Goal: Task Accomplishment & Management: Complete application form

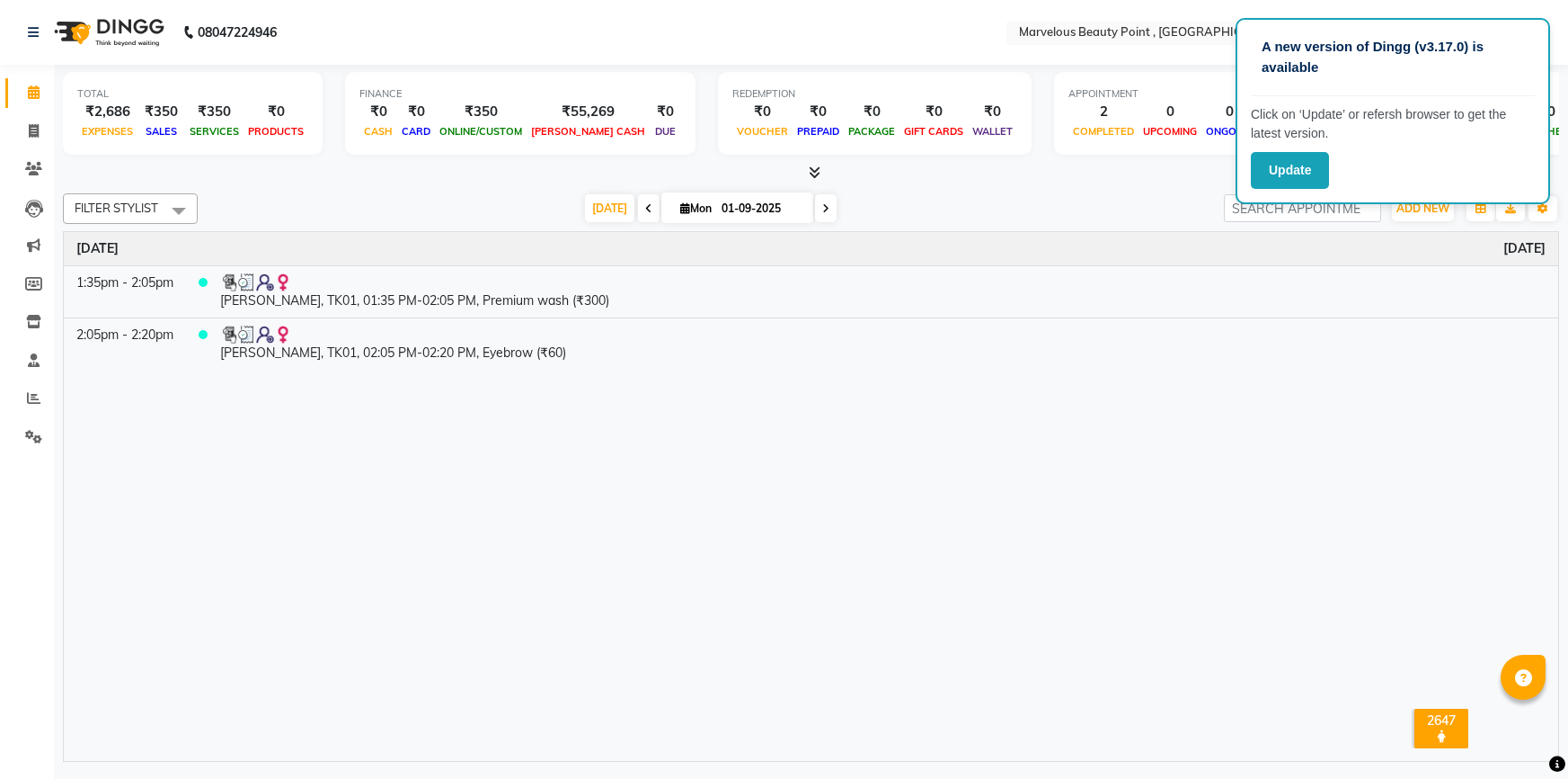
select select "ec"
click at [24, 126] on span at bounding box center [34, 131] width 32 height 21
select select "service"
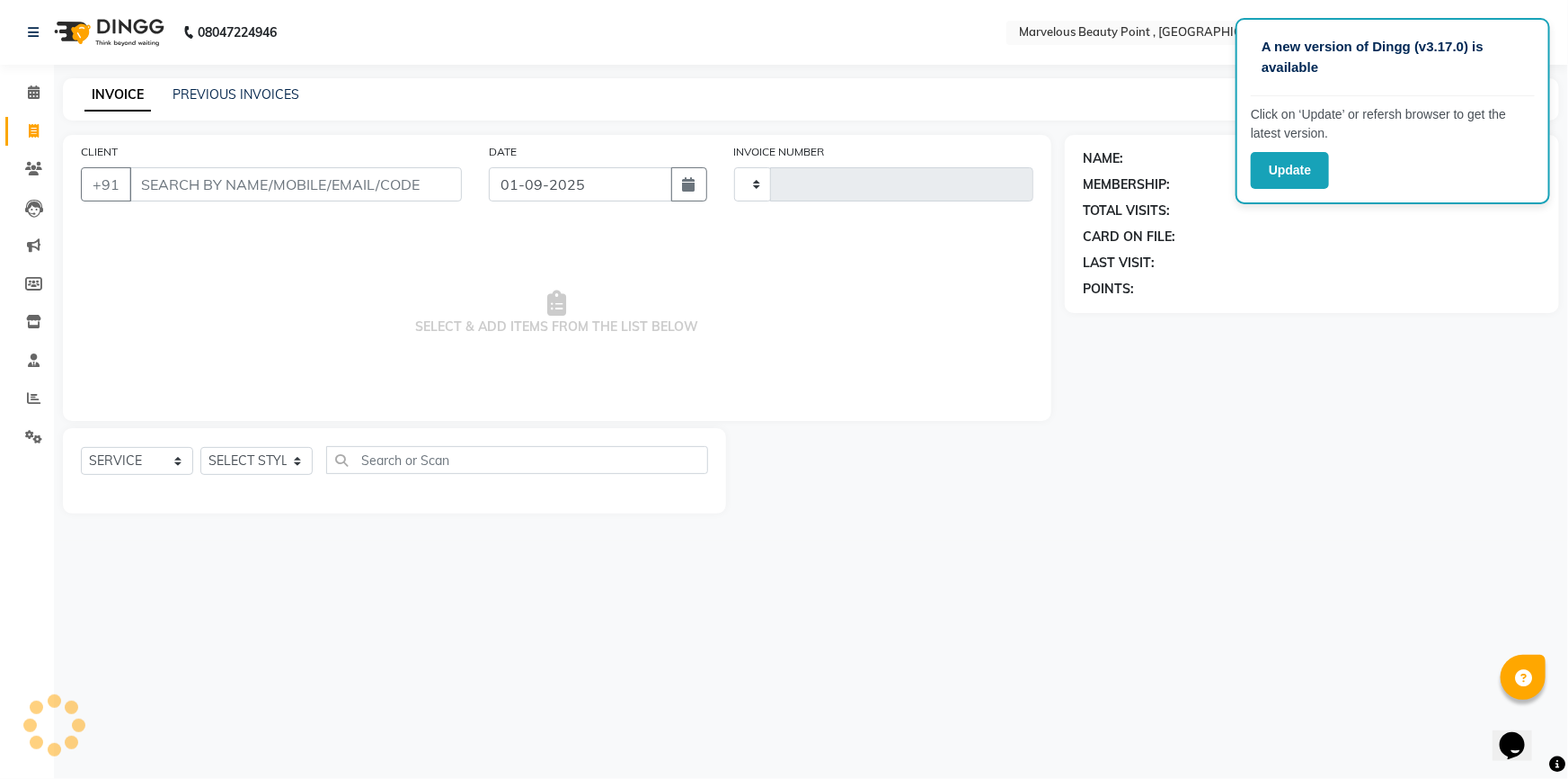
type input "0388"
select select "6391"
select select "V"
select select "48482"
click at [180, 180] on input "CLIENT" at bounding box center [295, 184] width 332 height 34
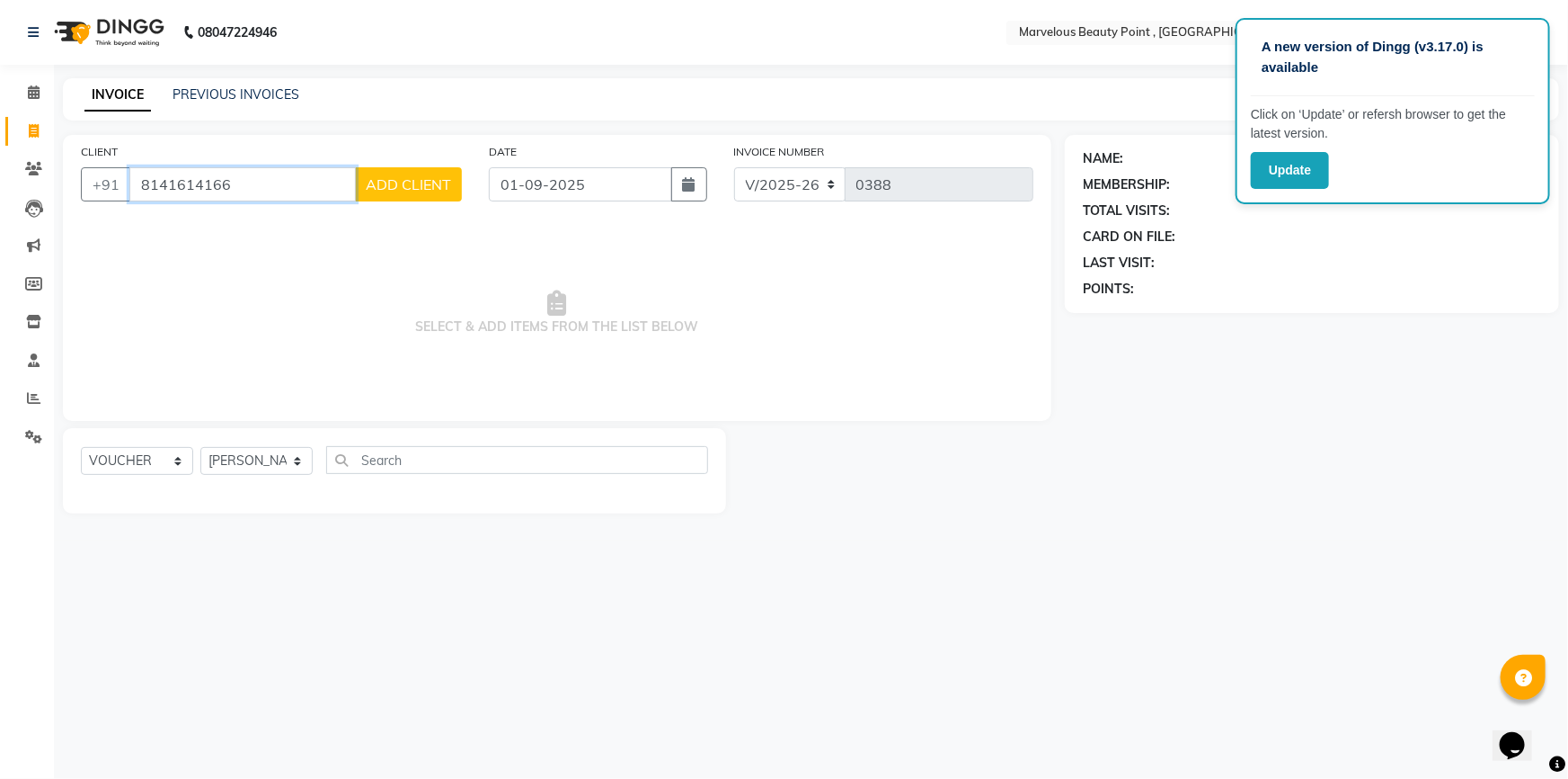
type input "8141614166"
click at [432, 181] on span "ADD CLIENT" at bounding box center [409, 184] width 86 height 18
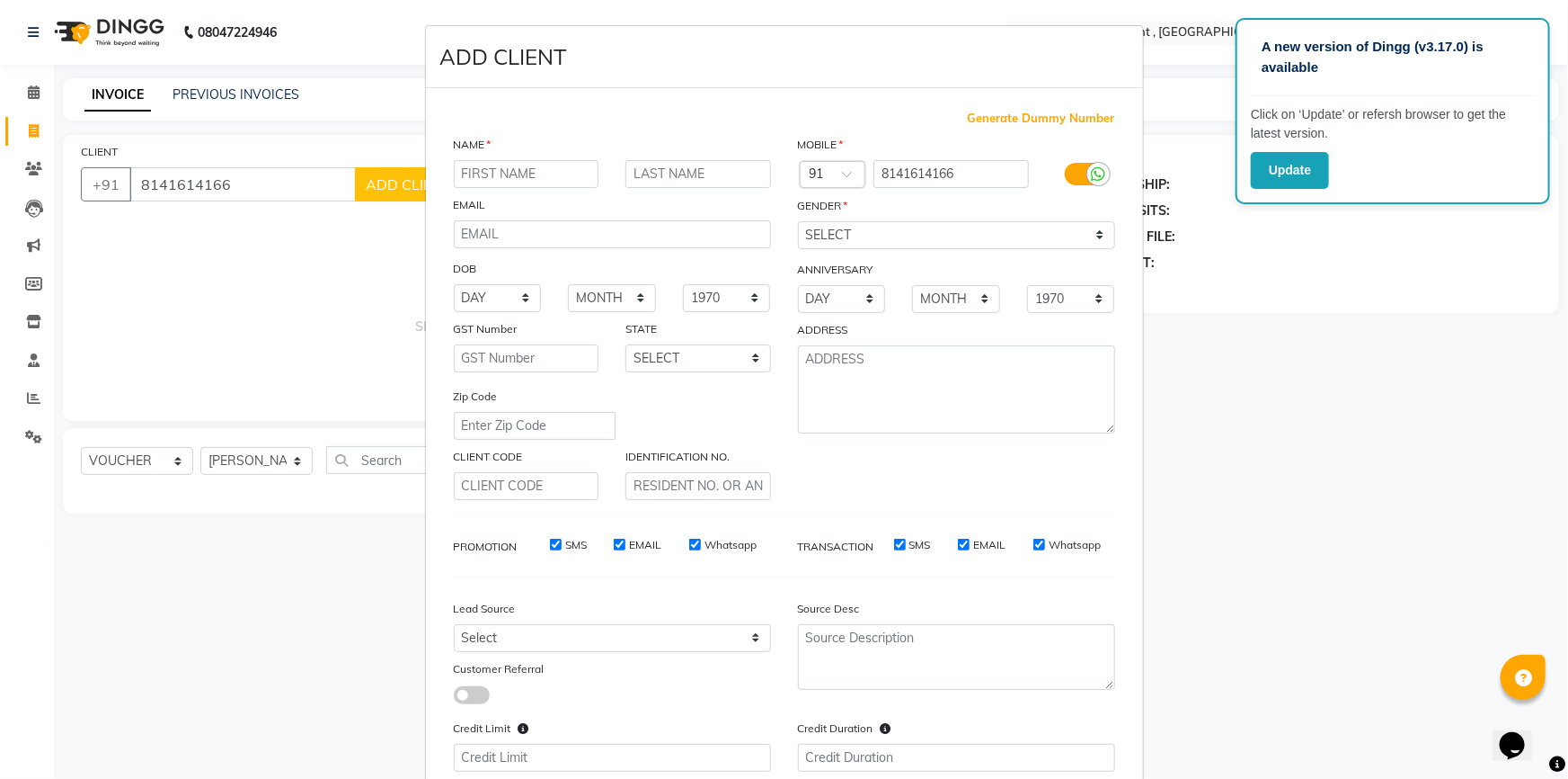
click at [474, 179] on input "text" at bounding box center [526, 174] width 145 height 28
click at [681, 162] on input "text" at bounding box center [698, 174] width 145 height 28
click at [529, 179] on input "thakar" at bounding box center [526, 174] width 145 height 28
type input "t"
type input "h"
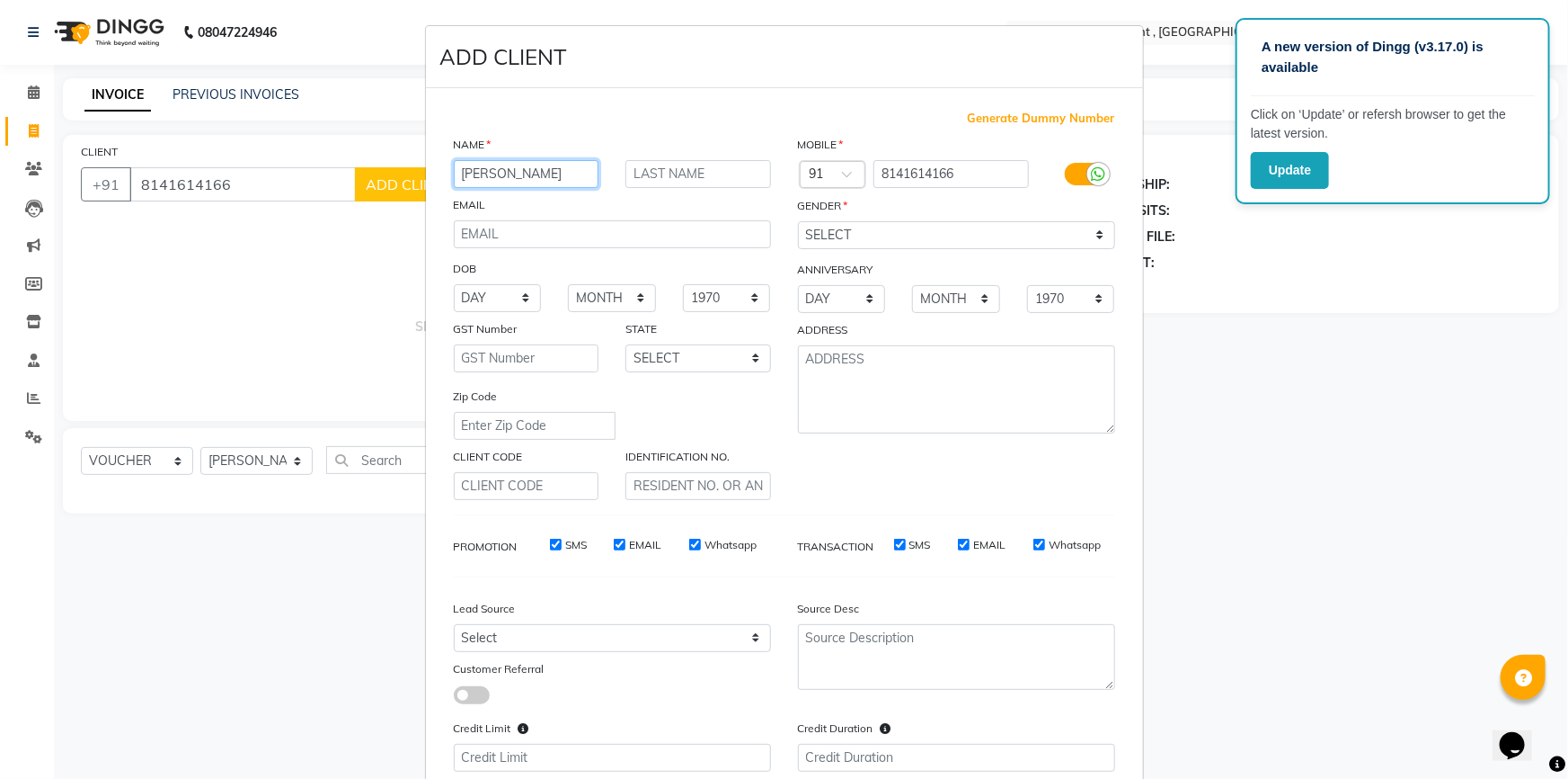
type input "[PERSON_NAME]"
click at [627, 178] on input "text" at bounding box center [698, 174] width 145 height 28
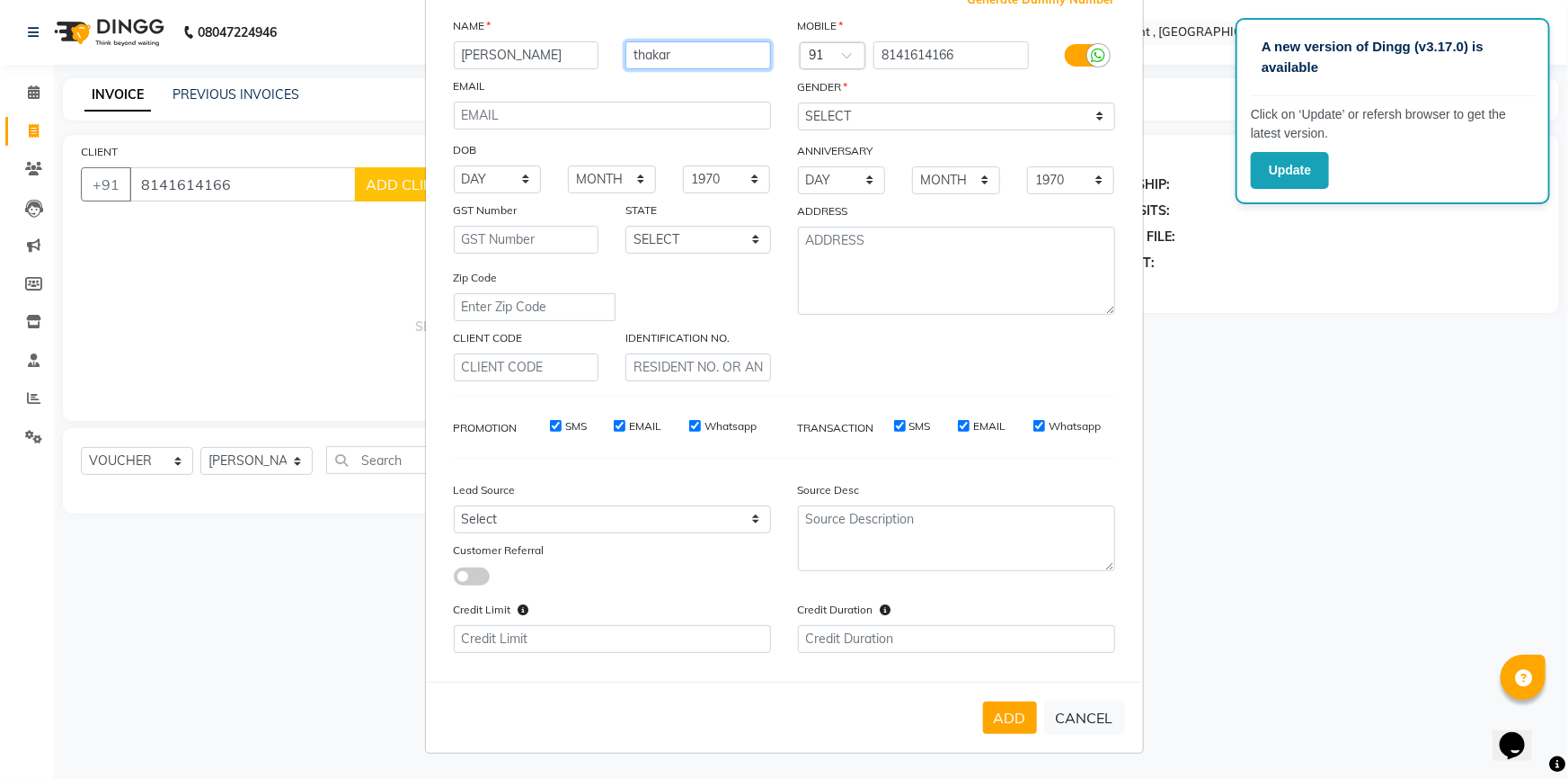
scroll to position [124, 0]
type input "thakar"
click at [1000, 707] on button "ADD" at bounding box center [1010, 717] width 54 height 33
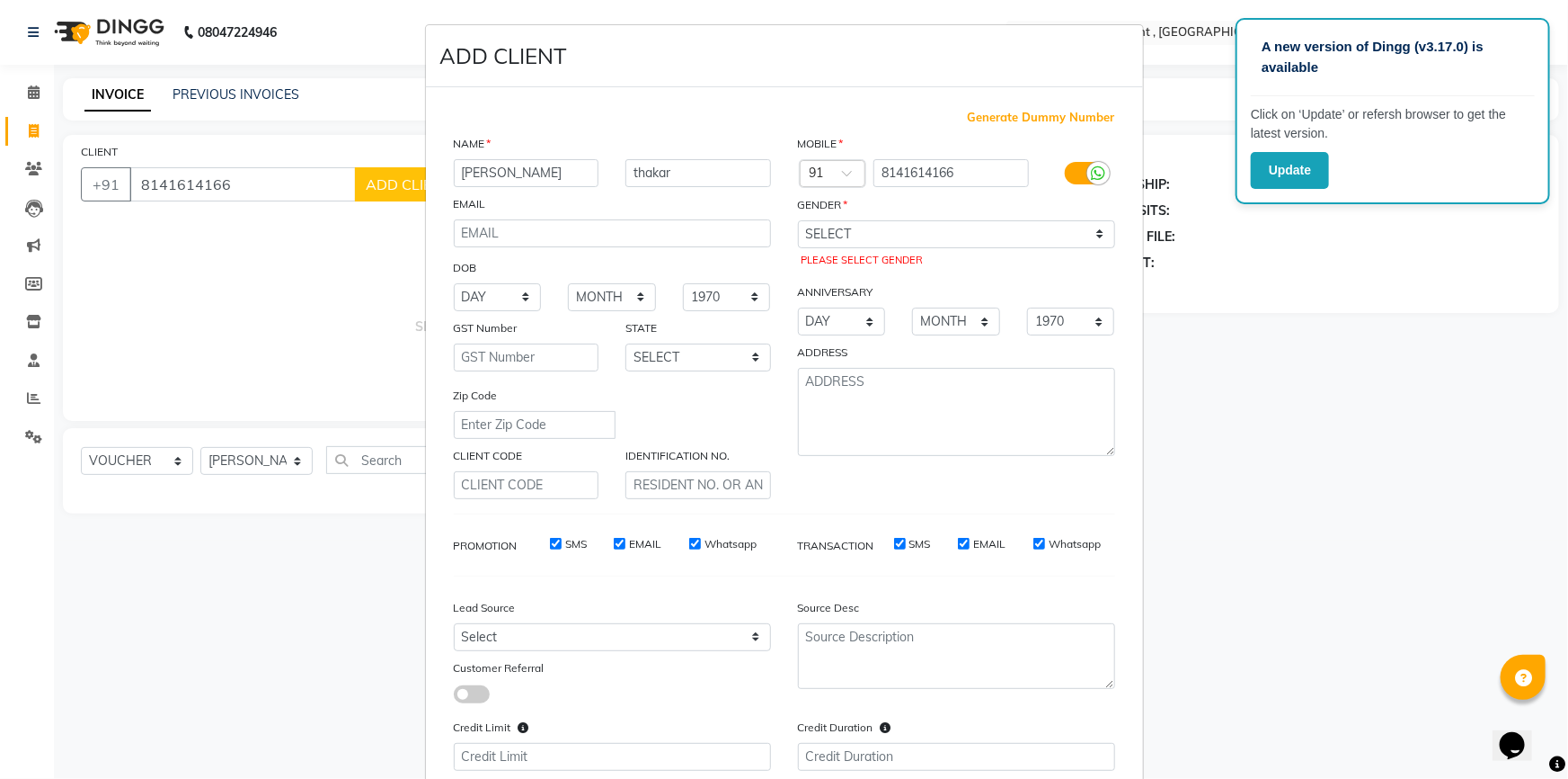
scroll to position [0, 0]
click at [881, 246] on select "SELECT [DEMOGRAPHIC_DATA] [DEMOGRAPHIC_DATA] OTHER PREFER NOT TO SAY" at bounding box center [956, 235] width 317 height 28
select select "[DEMOGRAPHIC_DATA]"
click at [797, 221] on select "SELECT [DEMOGRAPHIC_DATA] [DEMOGRAPHIC_DATA] OTHER PREFER NOT TO SAY" at bounding box center [956, 235] width 317 height 28
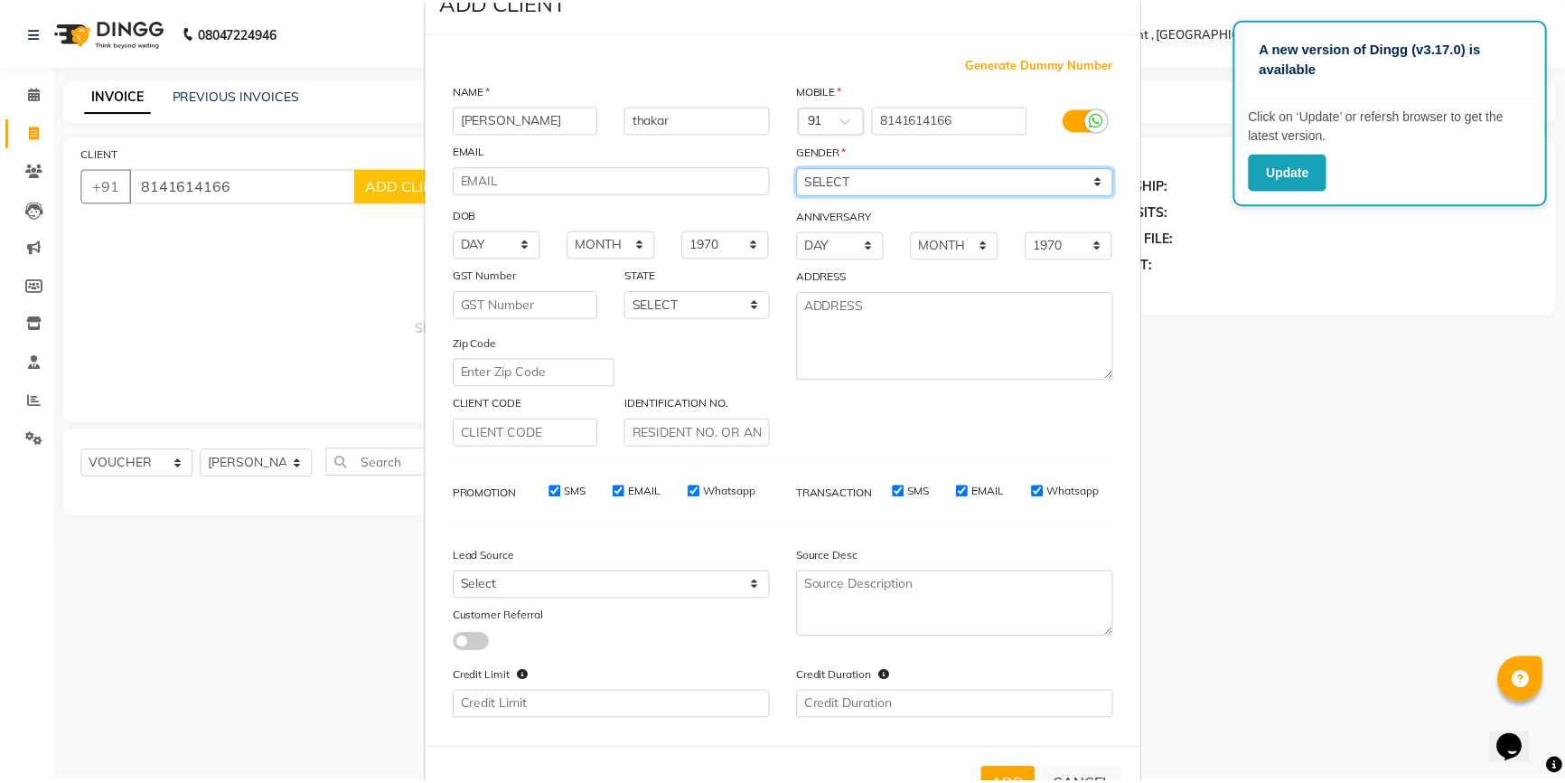
scroll to position [125, 0]
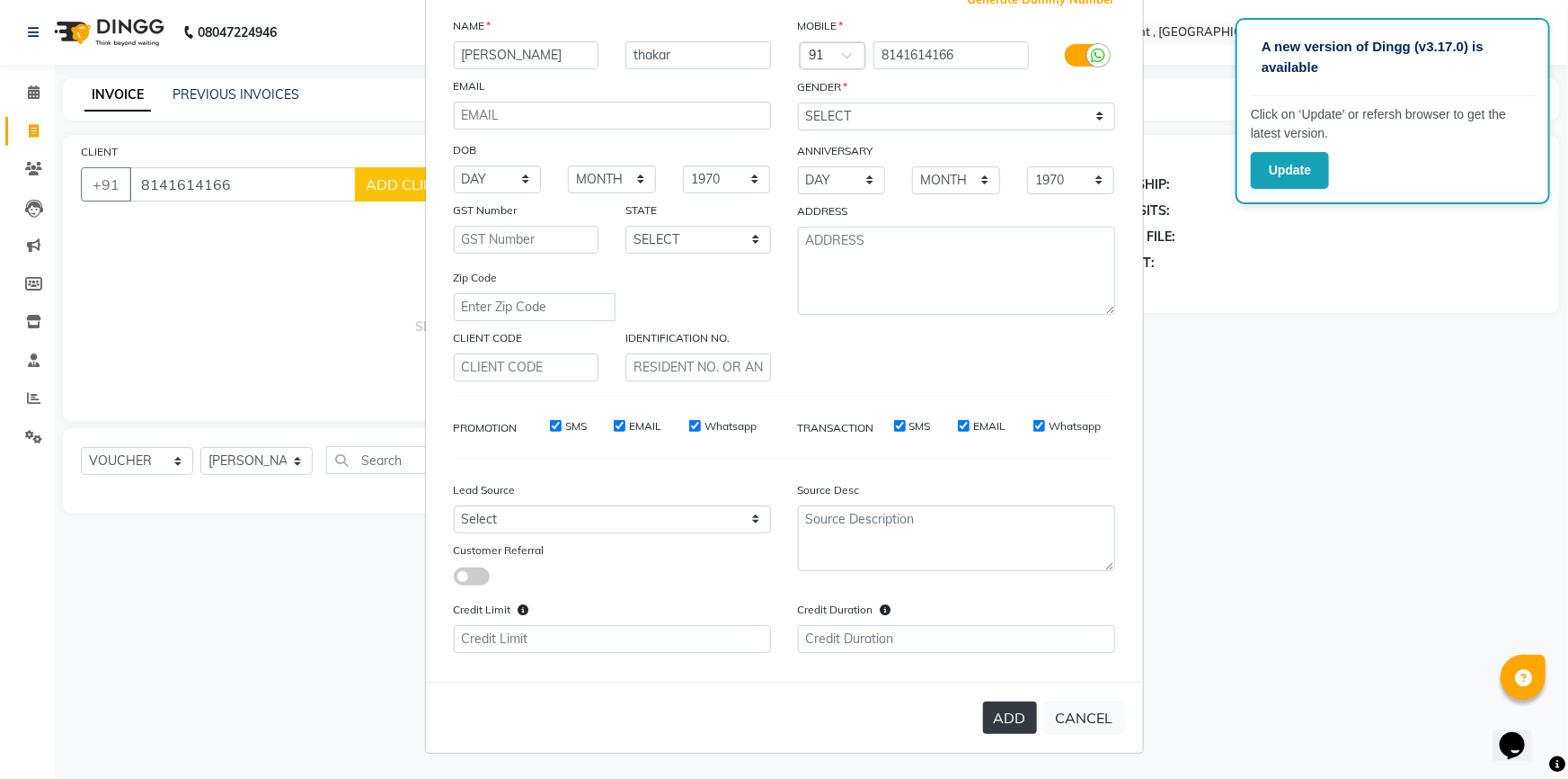
click at [1012, 711] on button "ADD" at bounding box center [1010, 717] width 54 height 33
select select
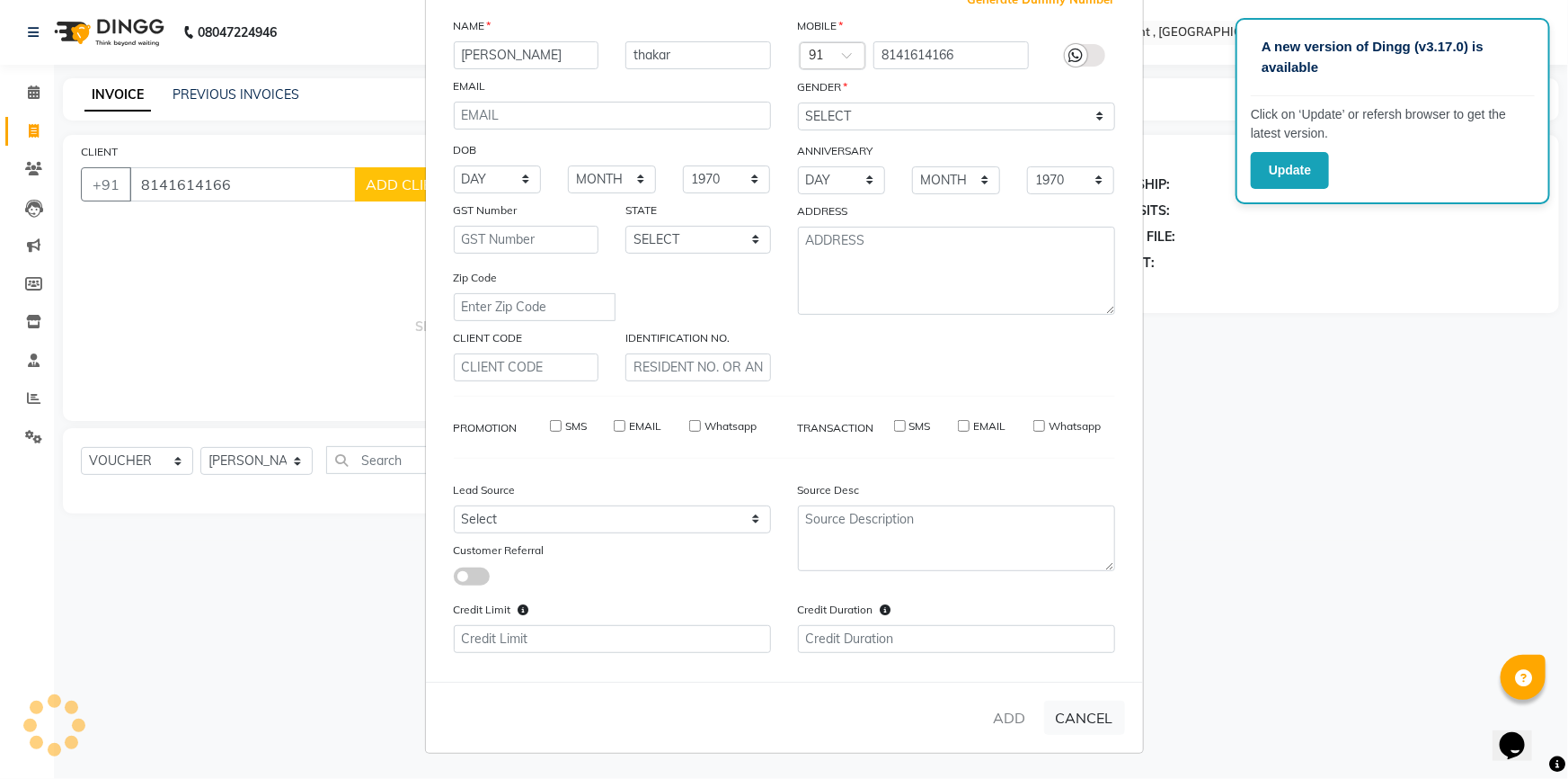
select select
checkbox input "false"
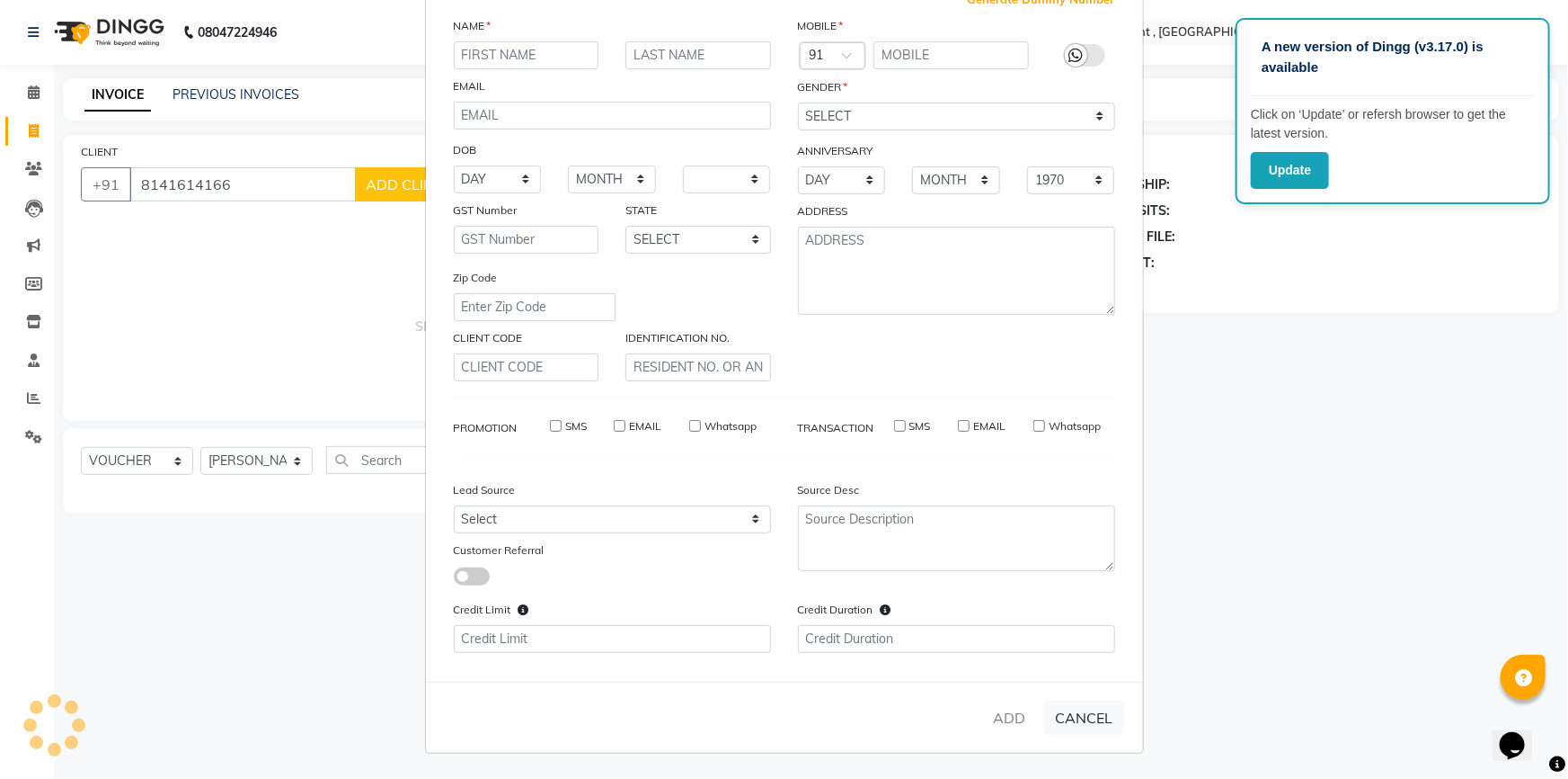
checkbox input "false"
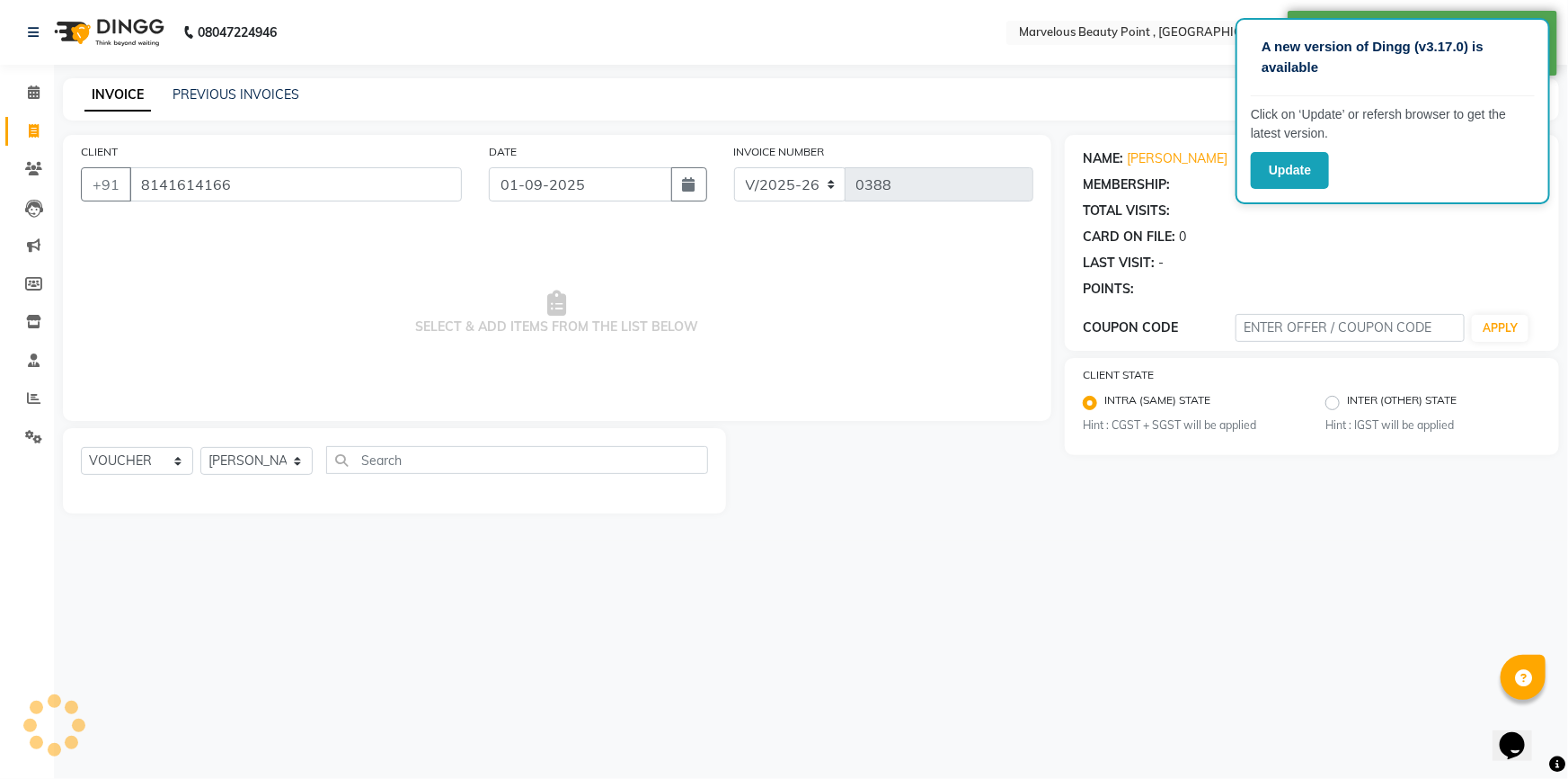
select select "1: Object"
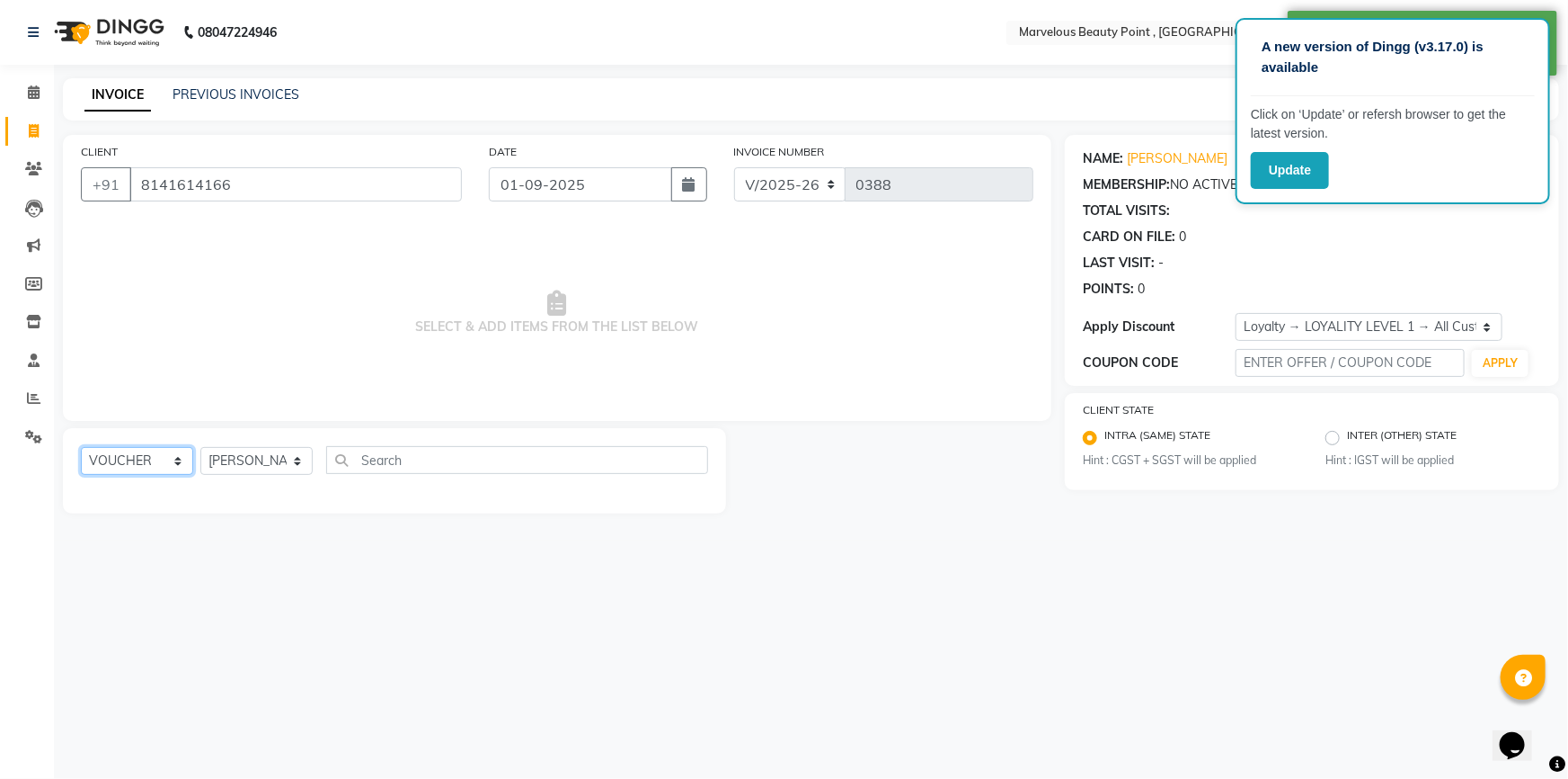
click at [108, 463] on select "SELECT SERVICE PRODUCT MEMBERSHIP PACKAGE VOUCHER PREPAID GIFT CARD" at bounding box center [136, 461] width 112 height 28
select select "product"
click at [81, 447] on select "SELECT SERVICE PRODUCT MEMBERSHIP PACKAGE VOUCHER PREPAID GIFT CARD" at bounding box center [136, 461] width 112 height 28
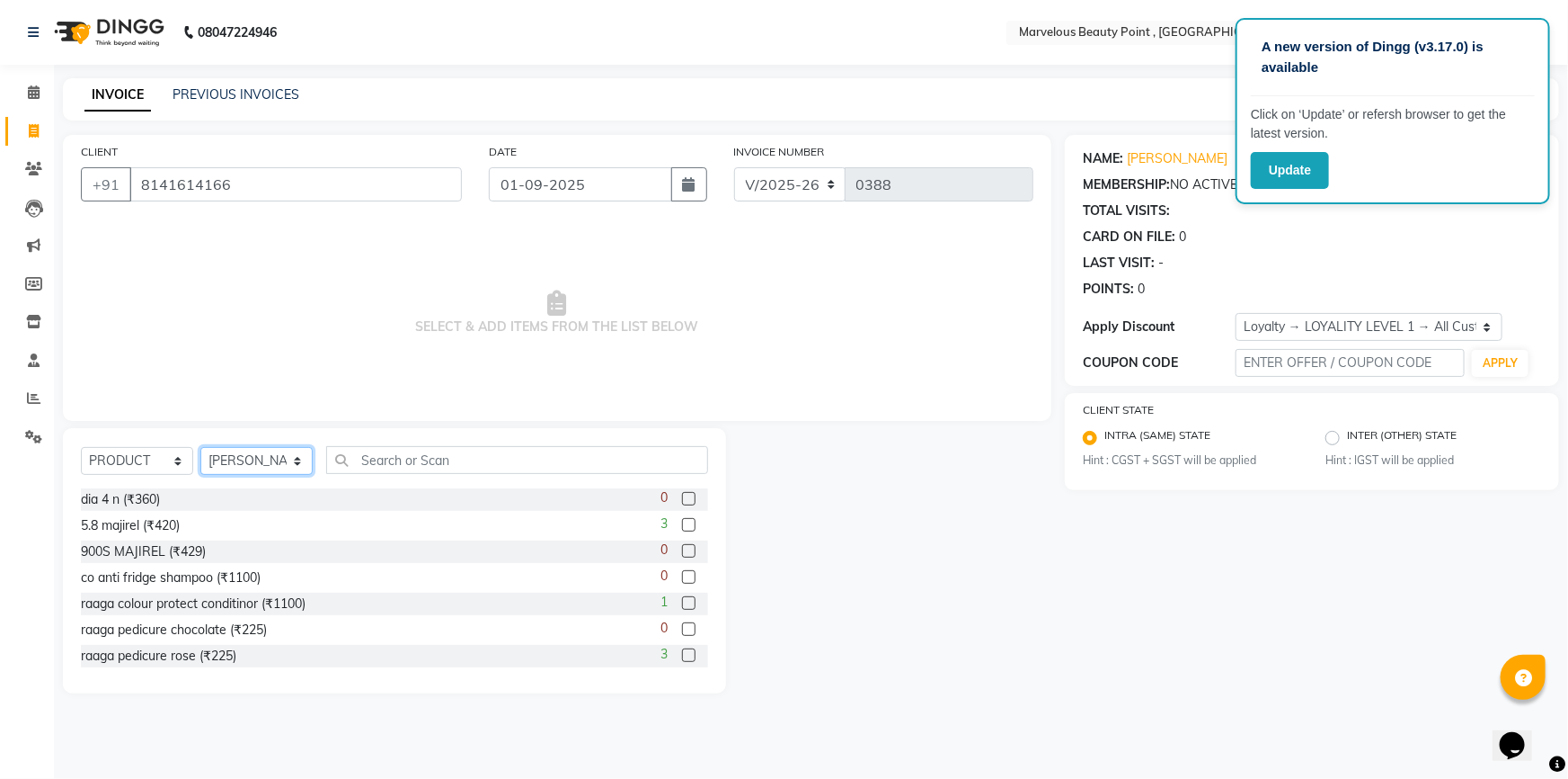
click at [257, 470] on select "SELECT STYLIST [PERSON_NAME] [PERSON_NAME] [PERSON_NAME]" at bounding box center [257, 461] width 112 height 28
select select "66154"
click at [201, 447] on select "SELECT STYLIST [PERSON_NAME] [PERSON_NAME] [PERSON_NAME]" at bounding box center [257, 461] width 112 height 28
click at [394, 456] on input "text" at bounding box center [517, 460] width 382 height 28
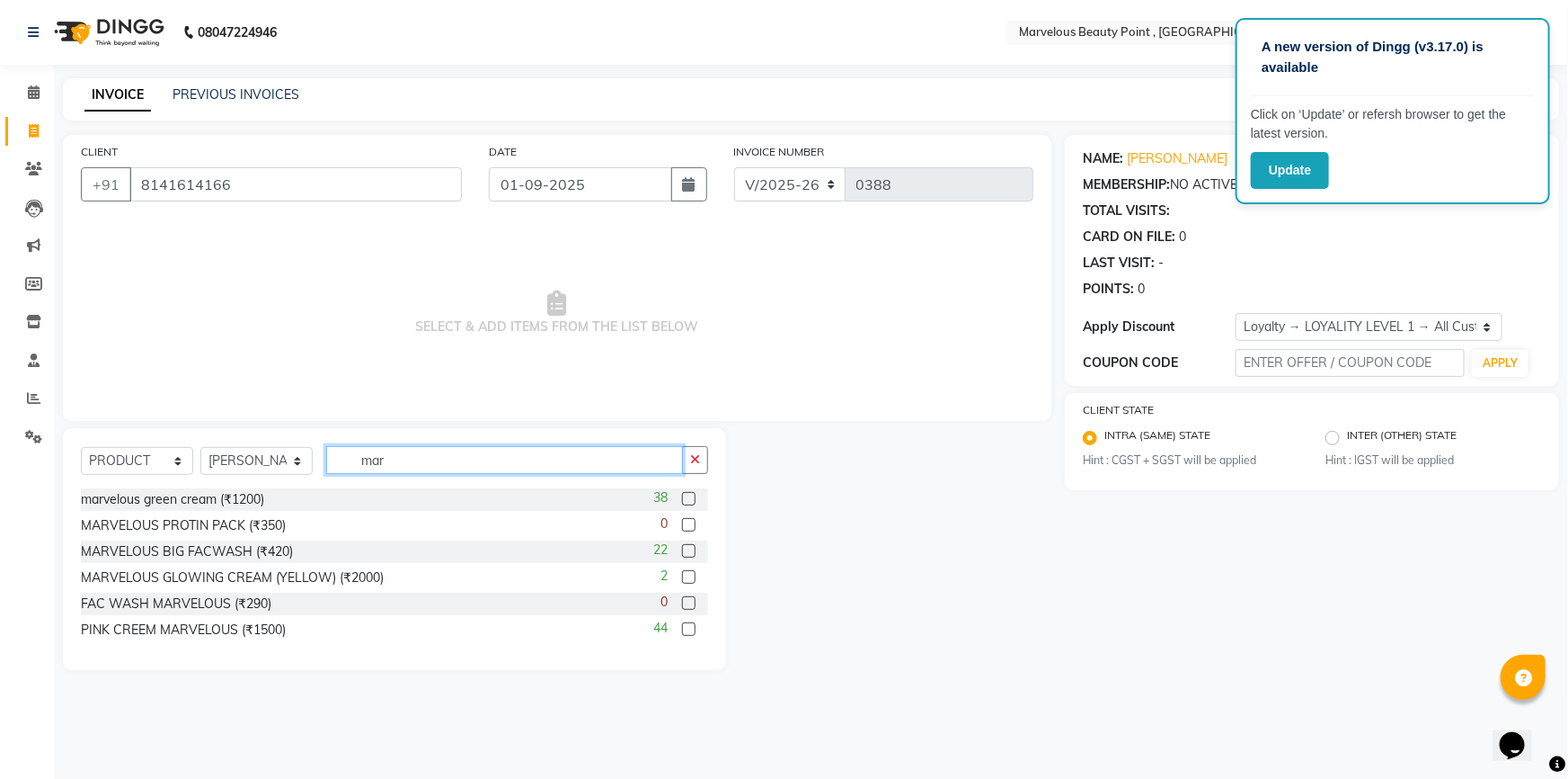
type input "mar"
click at [691, 499] on label at bounding box center [689, 498] width 14 height 14
click at [691, 499] on input "checkbox" at bounding box center [688, 499] width 12 height 12
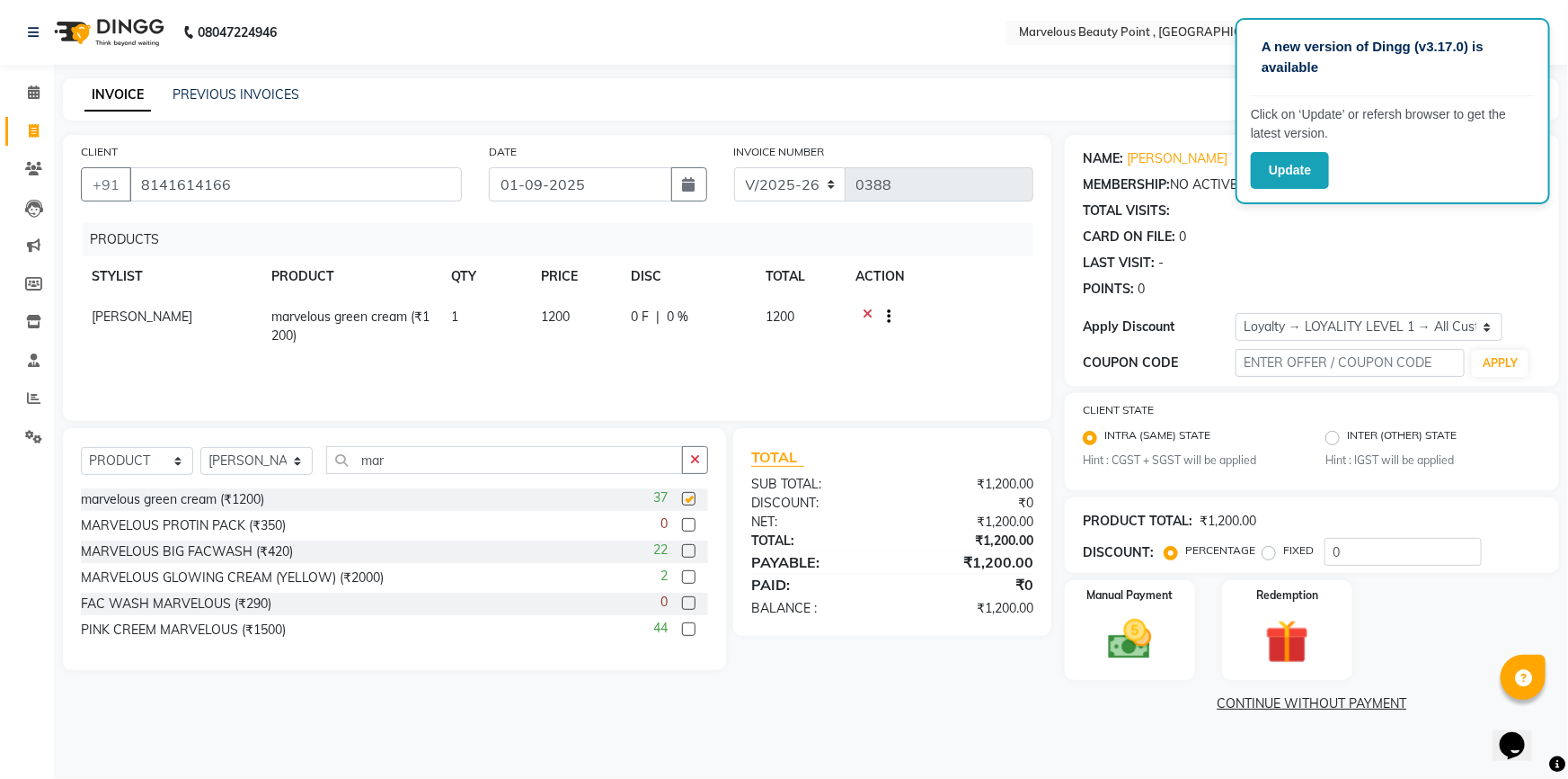
checkbox input "false"
click at [557, 310] on span "1200" at bounding box center [555, 316] width 29 height 16
select select "66154"
click at [563, 321] on input "1200" at bounding box center [575, 321] width 69 height 28
type input "1000"
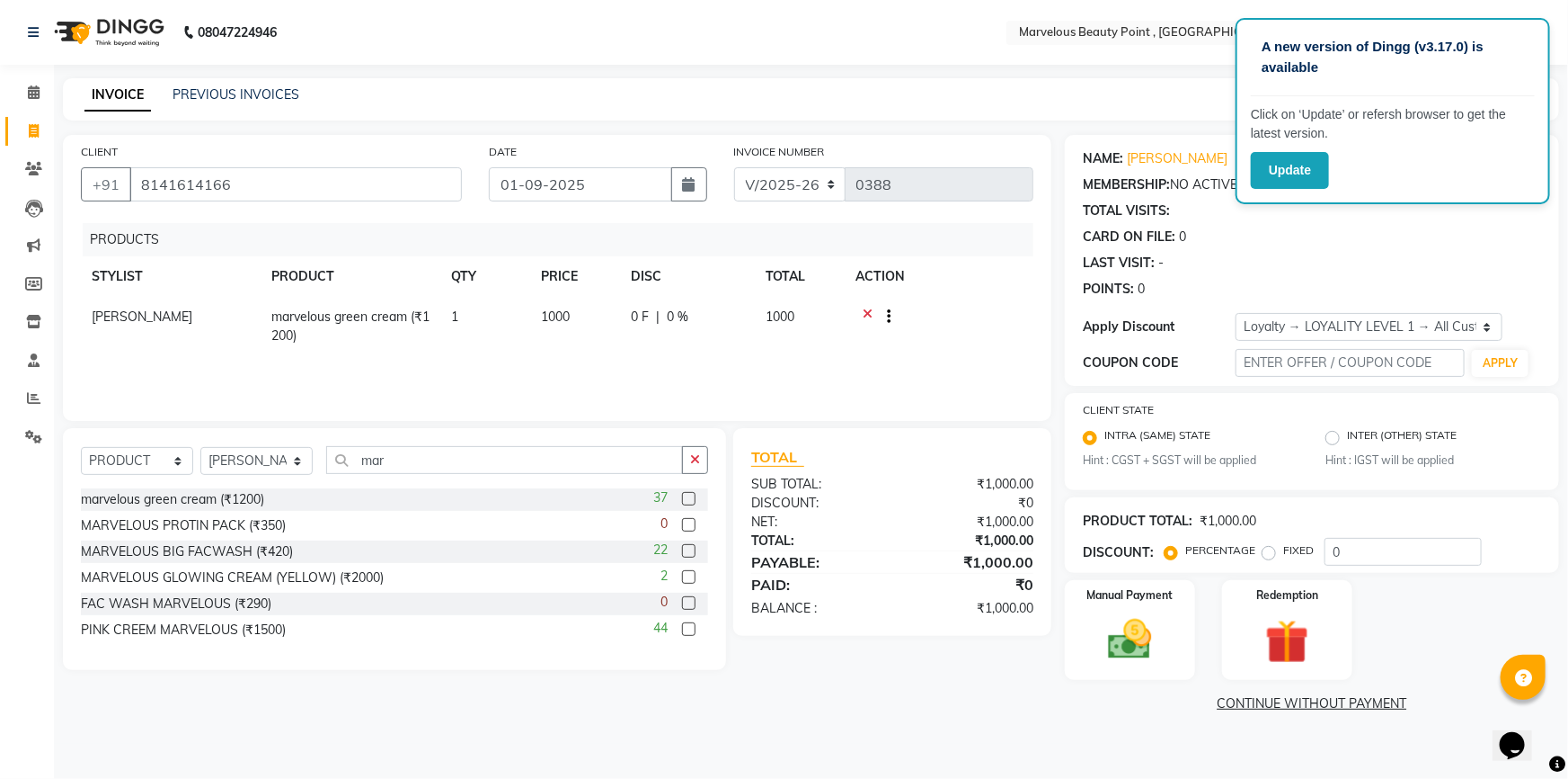
click at [620, 369] on div "PRODUCTS STYLIST PRODUCT QTY PRICE DISC TOTAL ACTION [PERSON_NAME] marvelous gr…" at bounding box center [557, 312] width 953 height 180
click at [1148, 642] on img at bounding box center [1131, 640] width 74 height 52
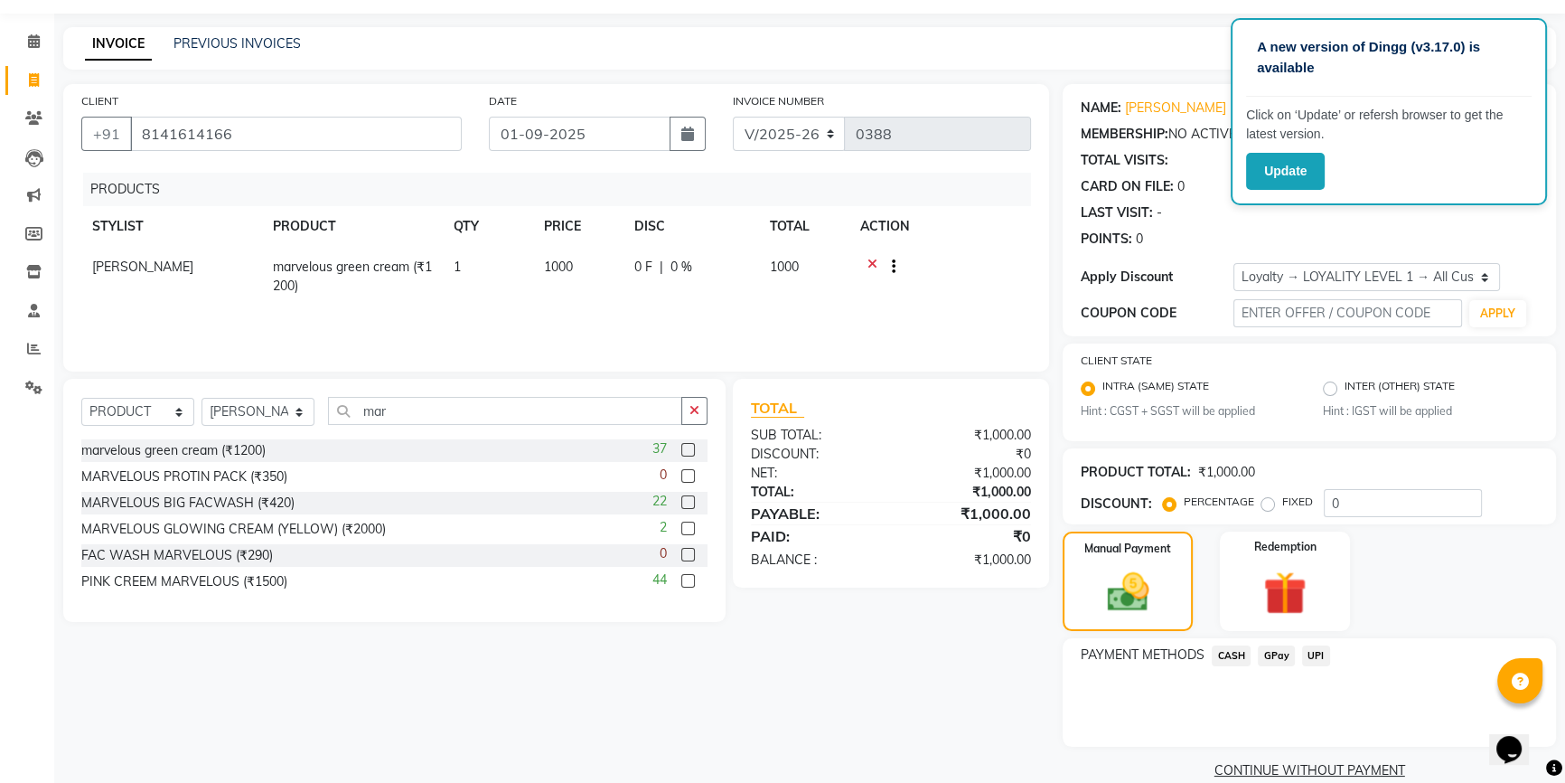
scroll to position [80, 0]
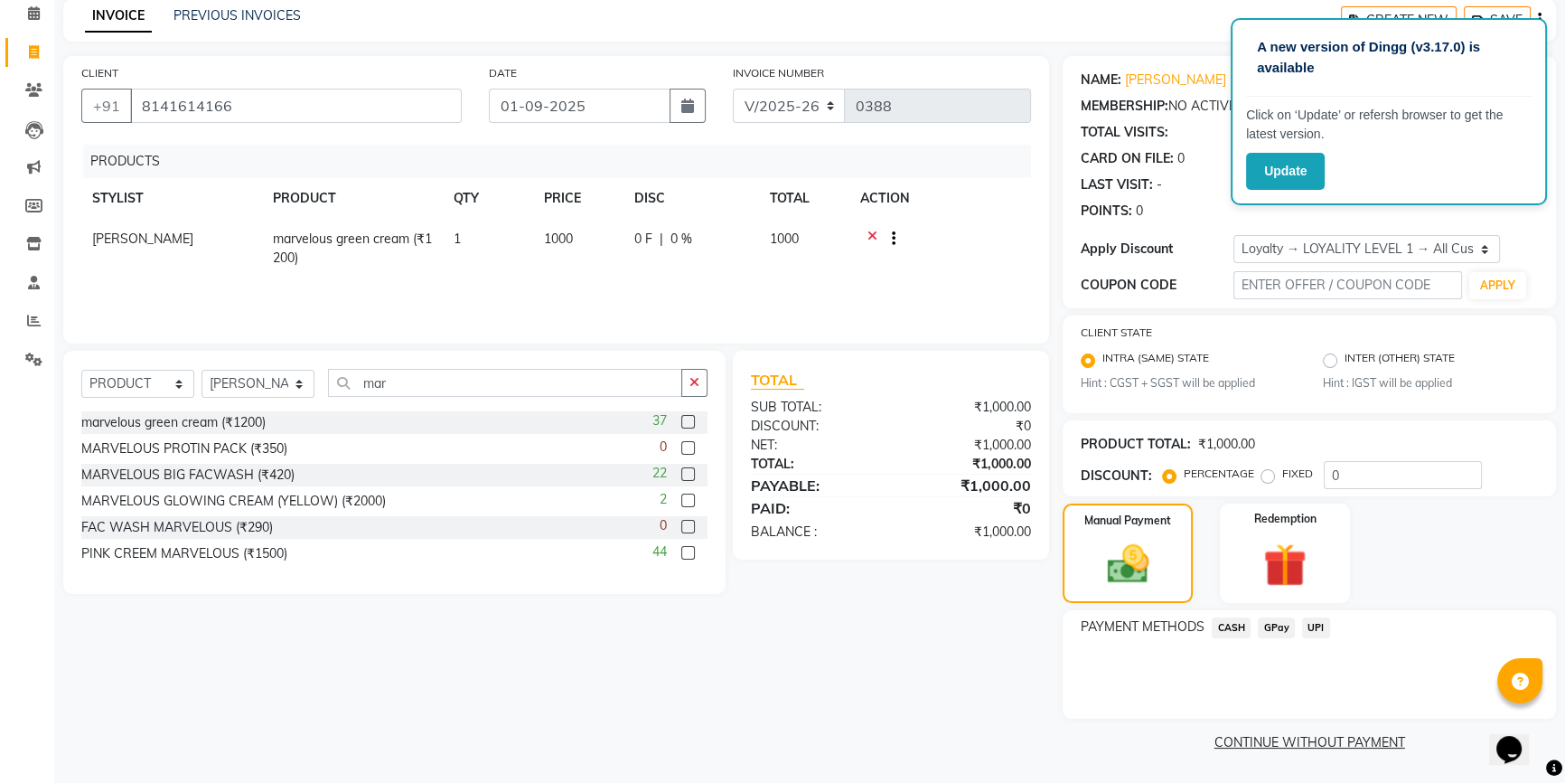
click at [1227, 628] on span "CASH" at bounding box center [1231, 627] width 39 height 21
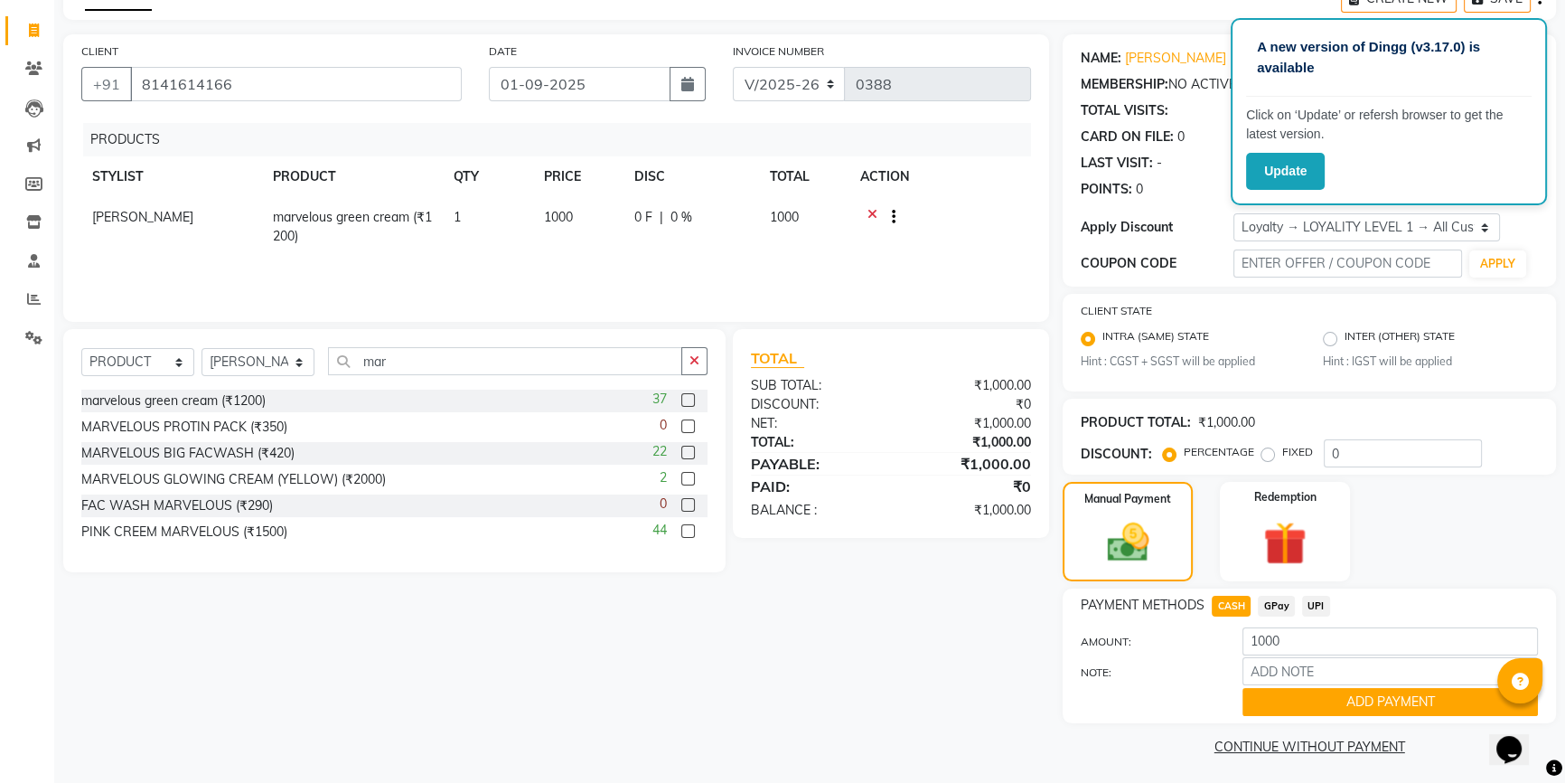
scroll to position [107, 0]
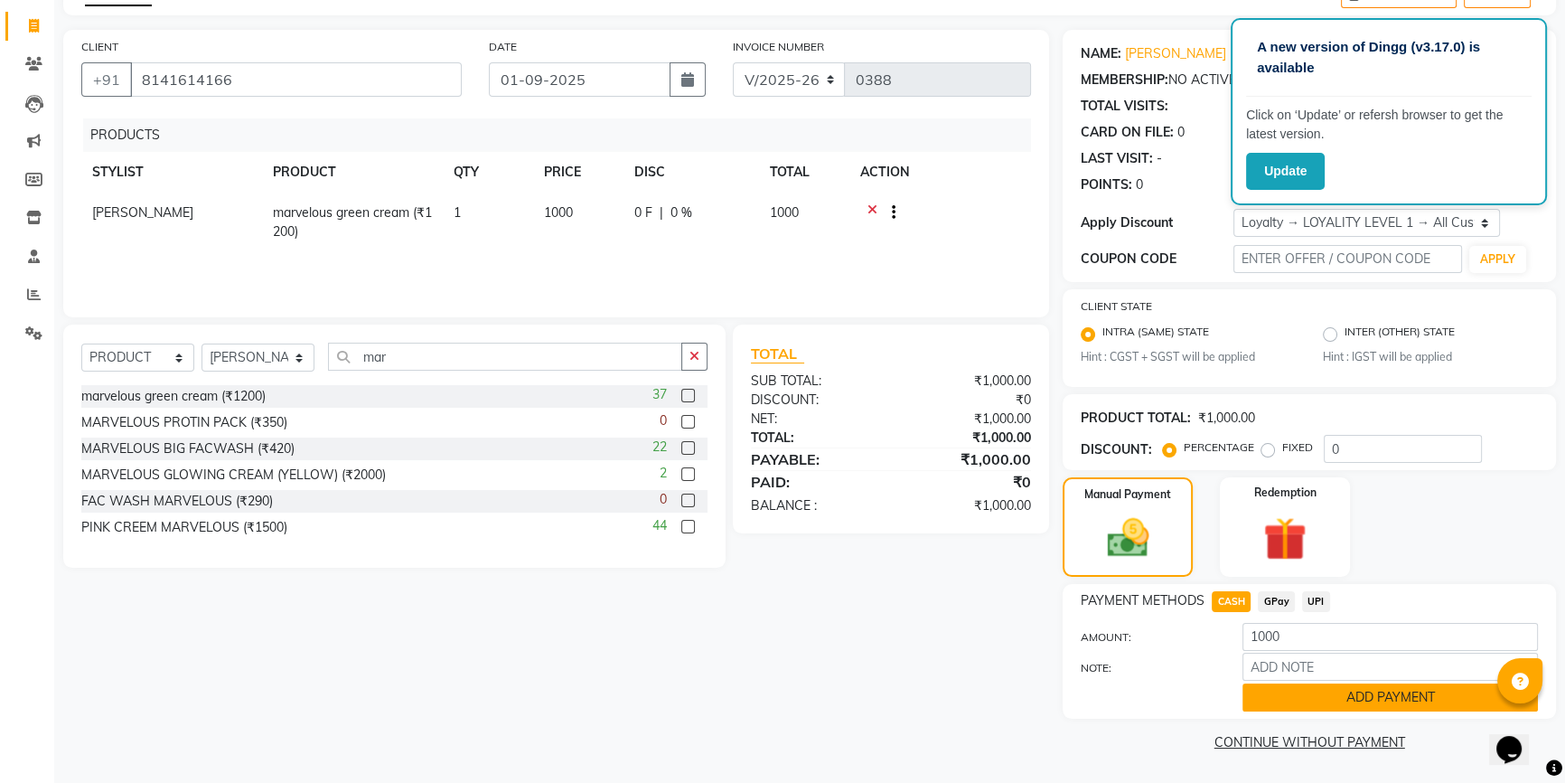
click at [1289, 699] on button "ADD PAYMENT" at bounding box center [1390, 697] width 295 height 28
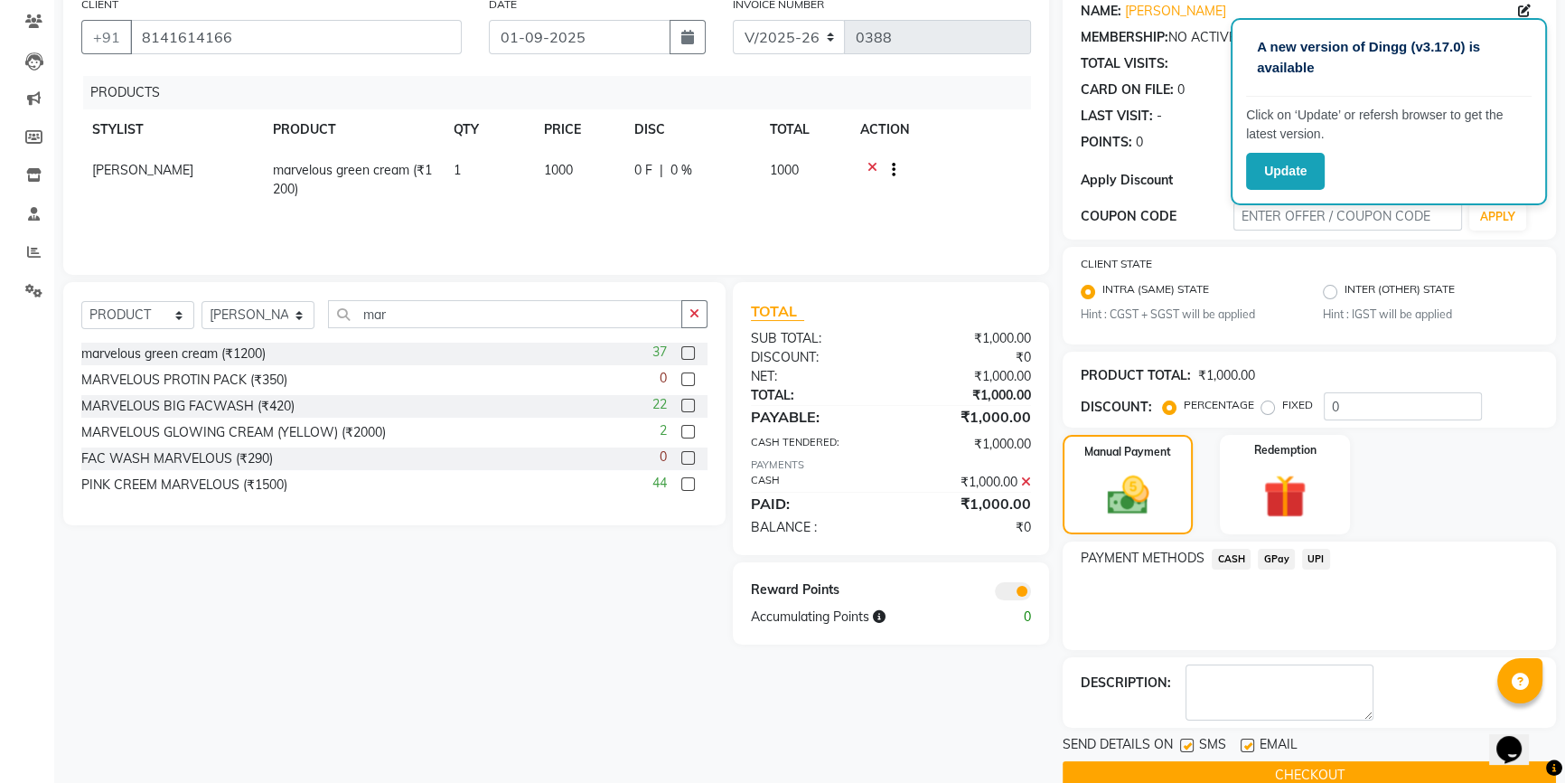
scroll to position [181, 0]
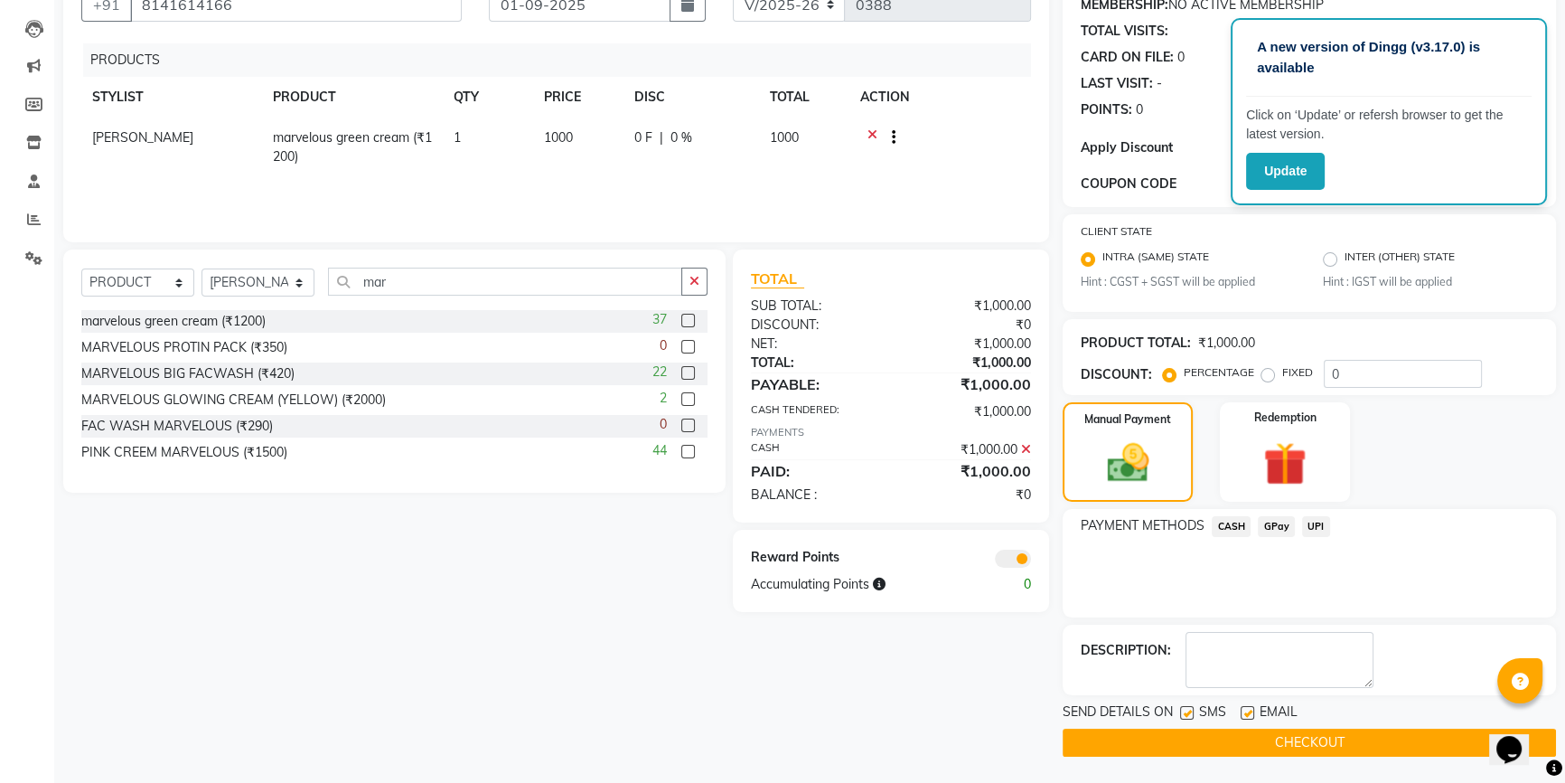
click at [1008, 563] on span at bounding box center [1013, 558] width 36 height 18
click at [1031, 561] on input "checkbox" at bounding box center [1031, 561] width 0 height 0
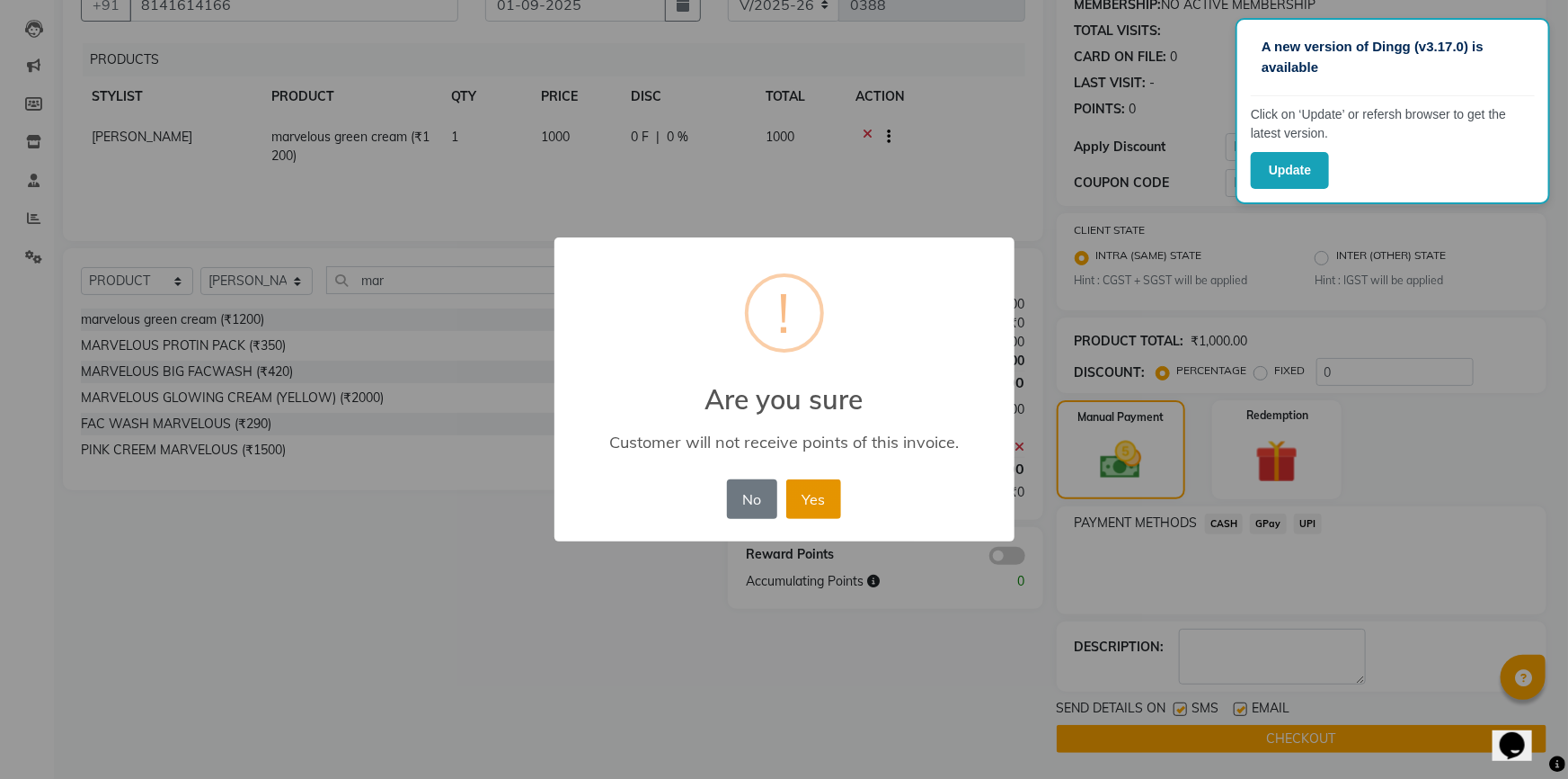
click at [823, 492] on button "Yes" at bounding box center [813, 499] width 55 height 40
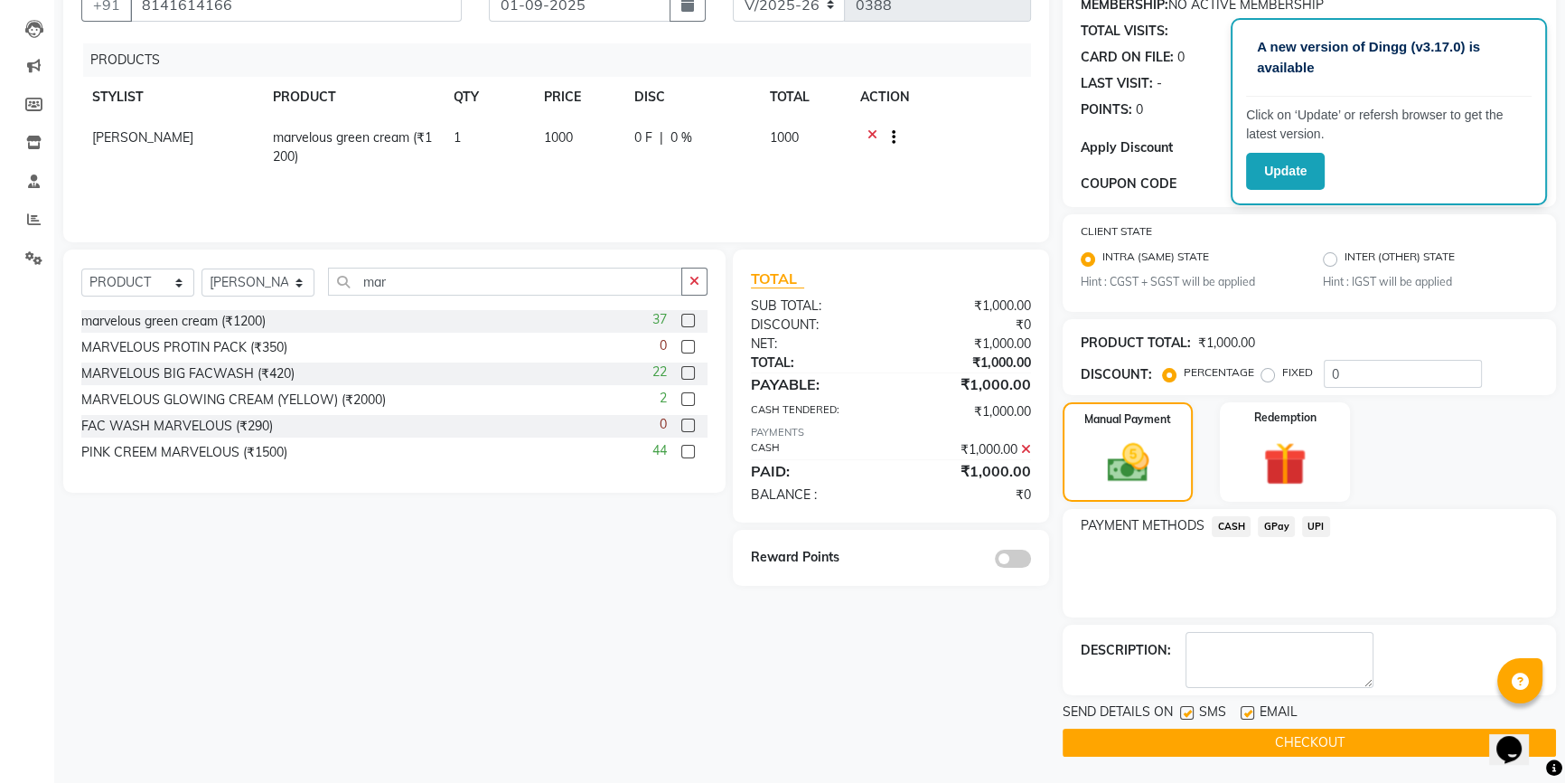
click at [1114, 732] on button "CHECKOUT" at bounding box center [1309, 742] width 493 height 28
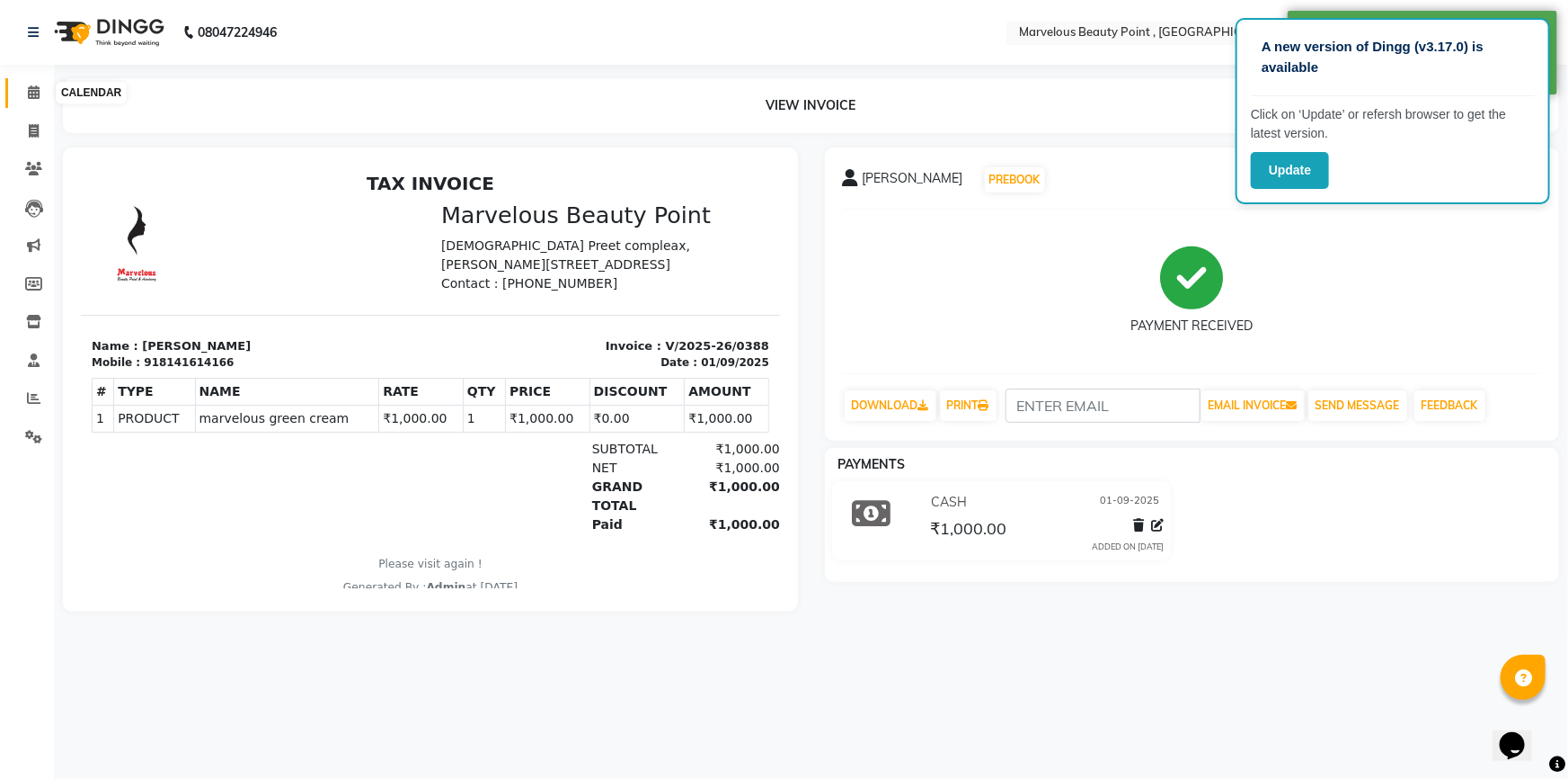
click at [23, 89] on span at bounding box center [34, 93] width 32 height 21
